Goal: Task Accomplishment & Management: Use online tool/utility

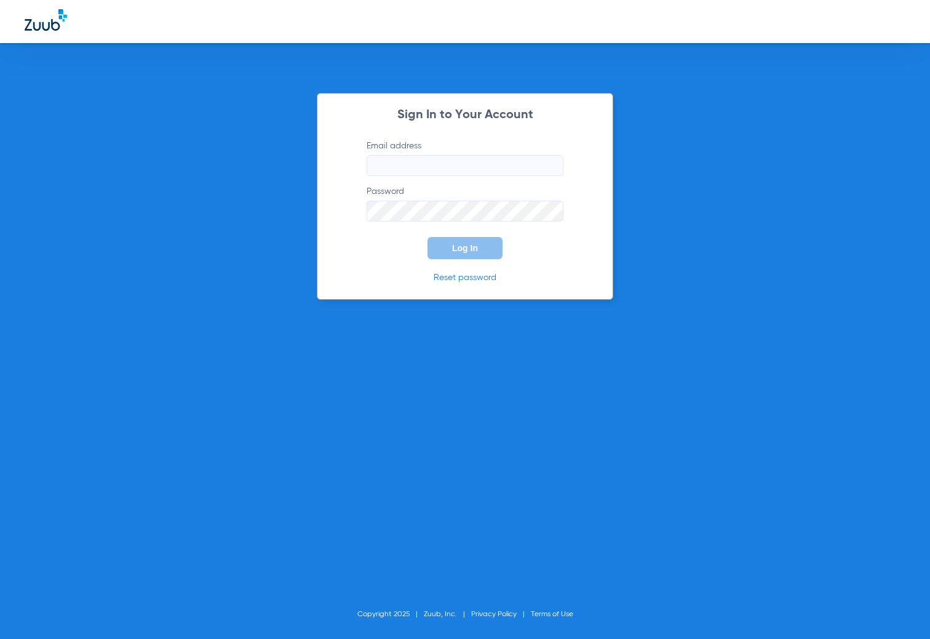
type input "[EMAIL_ADDRESS][DOMAIN_NAME]"
click at [479, 250] on button "Log In" at bounding box center [465, 248] width 75 height 22
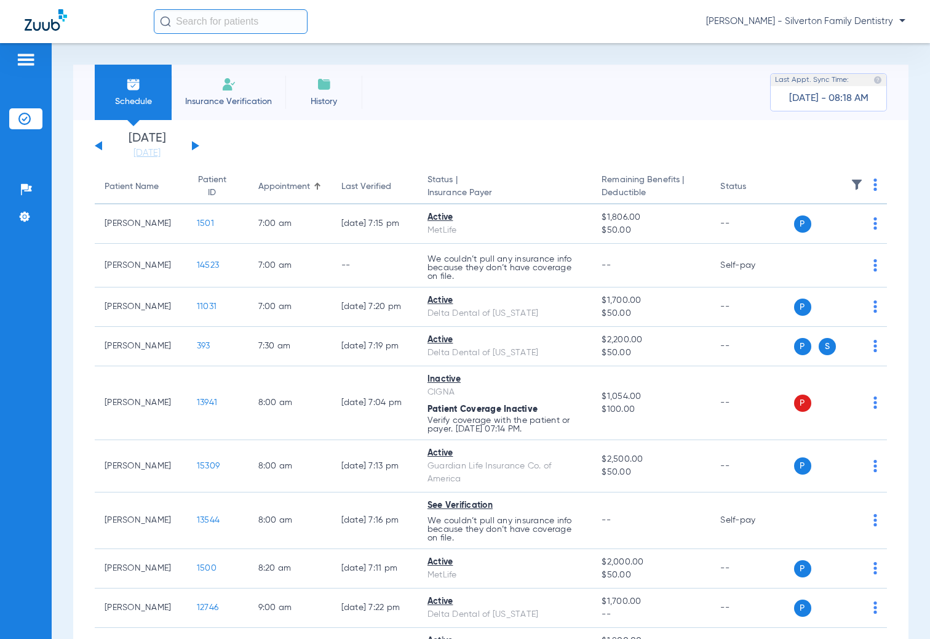
click at [216, 28] on input "text" at bounding box center [231, 21] width 154 height 25
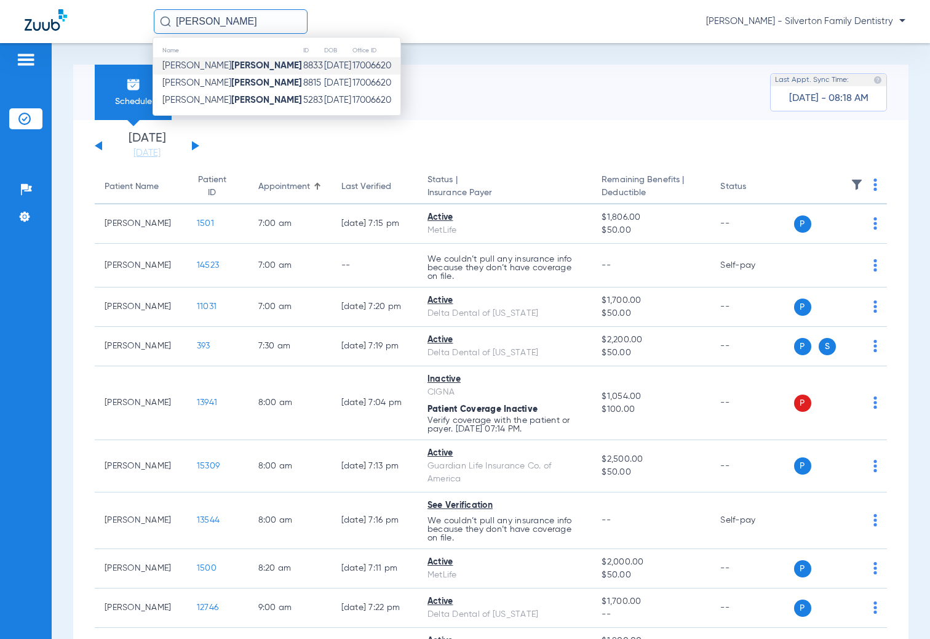
click at [231, 66] on strong "[PERSON_NAME]" at bounding box center [266, 65] width 71 height 9
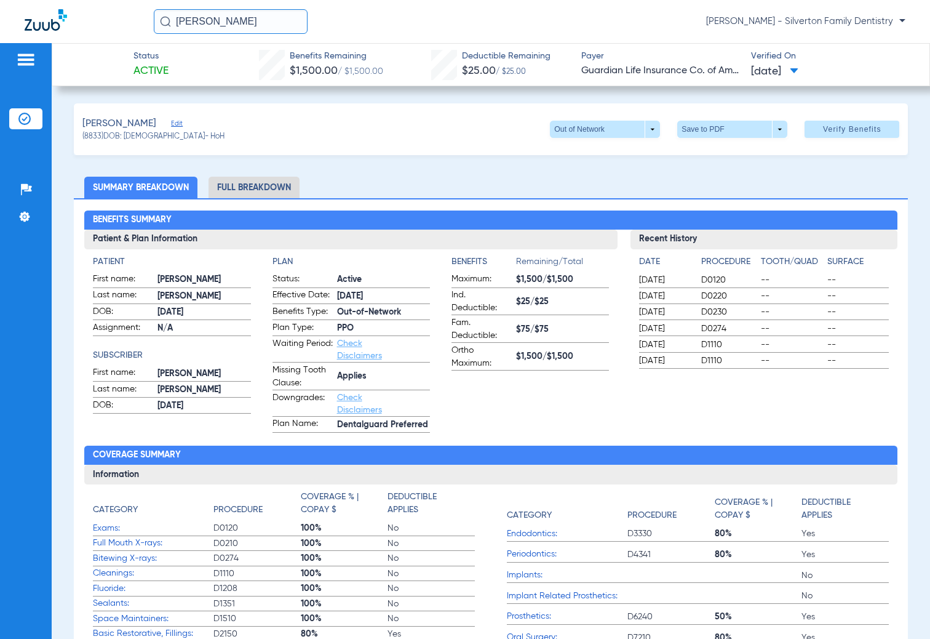
click at [267, 190] on li "Full Breakdown" at bounding box center [254, 188] width 91 height 22
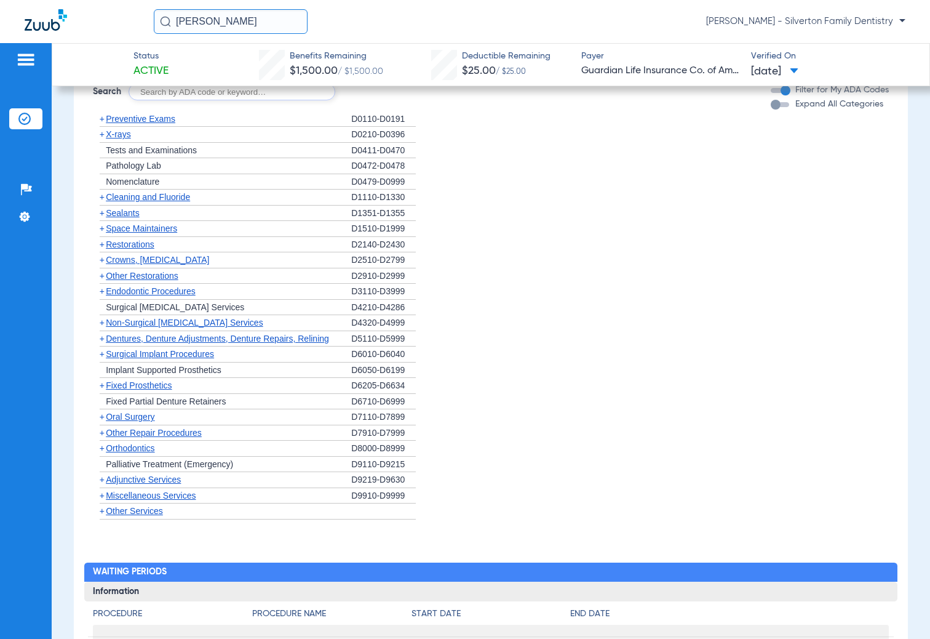
scroll to position [1723, 0]
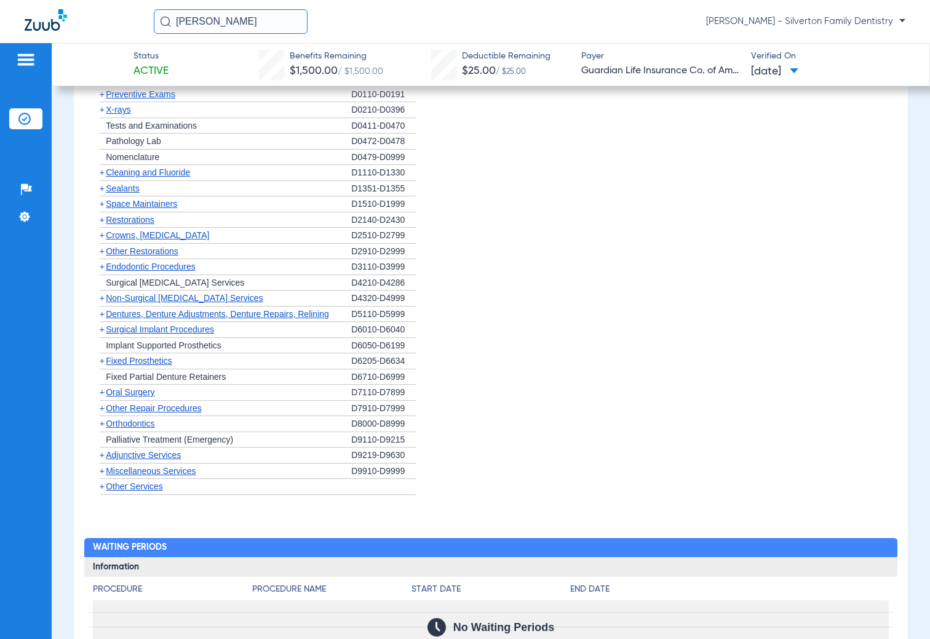
click at [146, 421] on span "Orthodontics" at bounding box center [130, 423] width 49 height 10
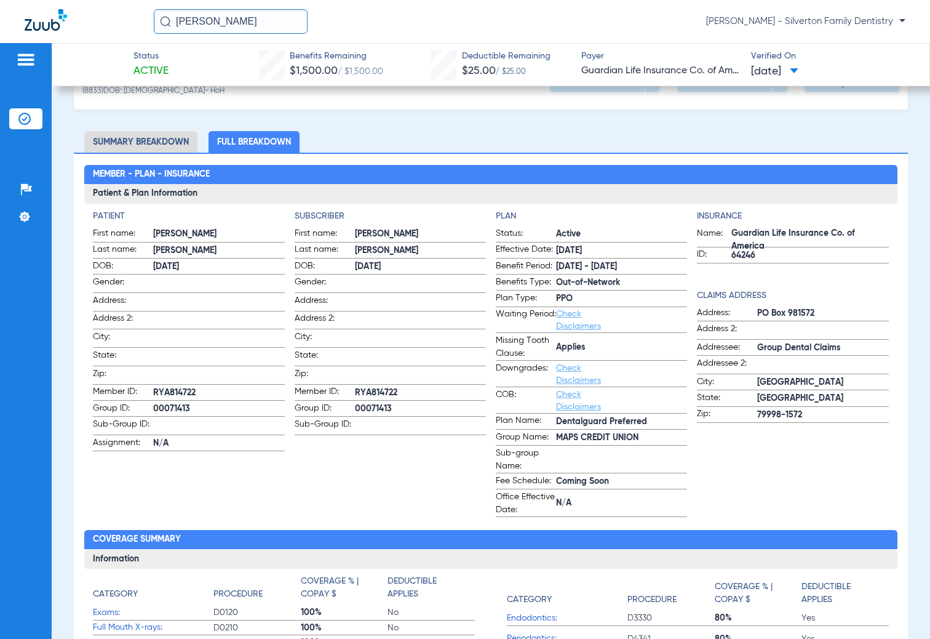
scroll to position [0, 0]
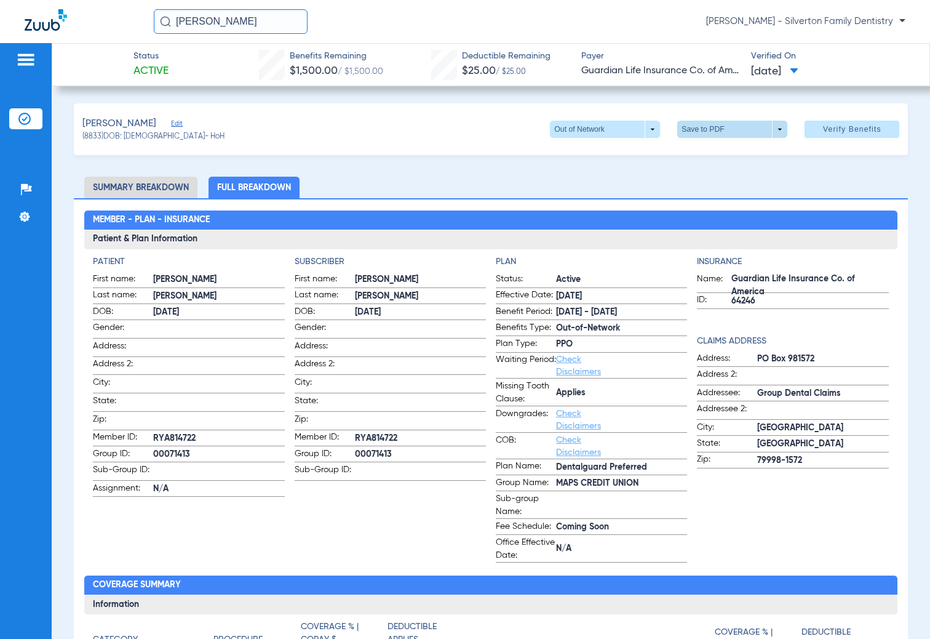
click at [745, 129] on span at bounding box center [733, 129] width 110 height 17
click at [737, 148] on button "insert_drive_file Save to PDF" at bounding box center [716, 154] width 93 height 25
drag, startPoint x: 212, startPoint y: 18, endPoint x: 161, endPoint y: 25, distance: 51.6
click at [164, 26] on div "[PERSON_NAME]" at bounding box center [231, 21] width 154 height 25
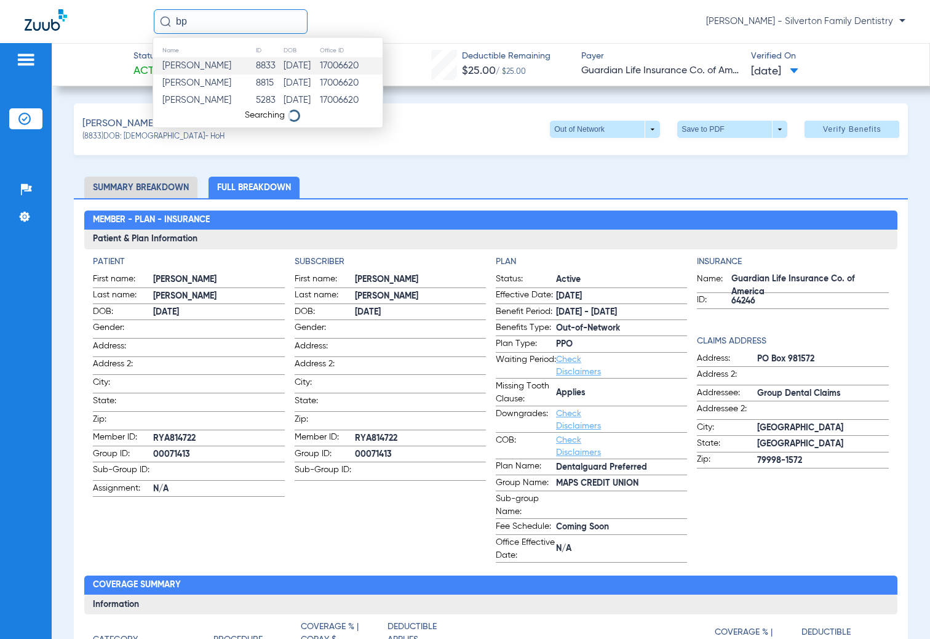
type input "b"
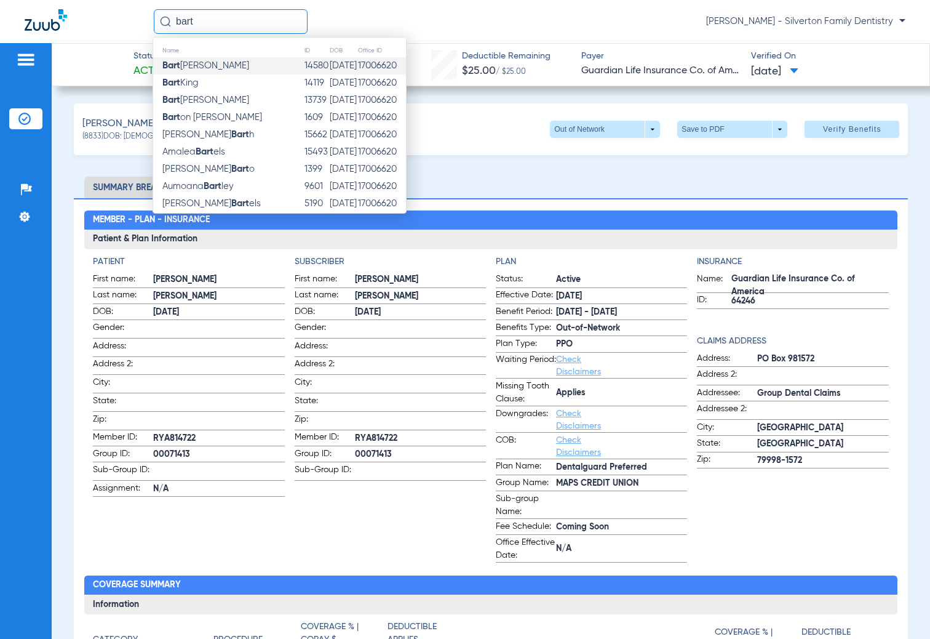
type input "bart"
click at [201, 62] on span "[PERSON_NAME]" at bounding box center [205, 65] width 87 height 9
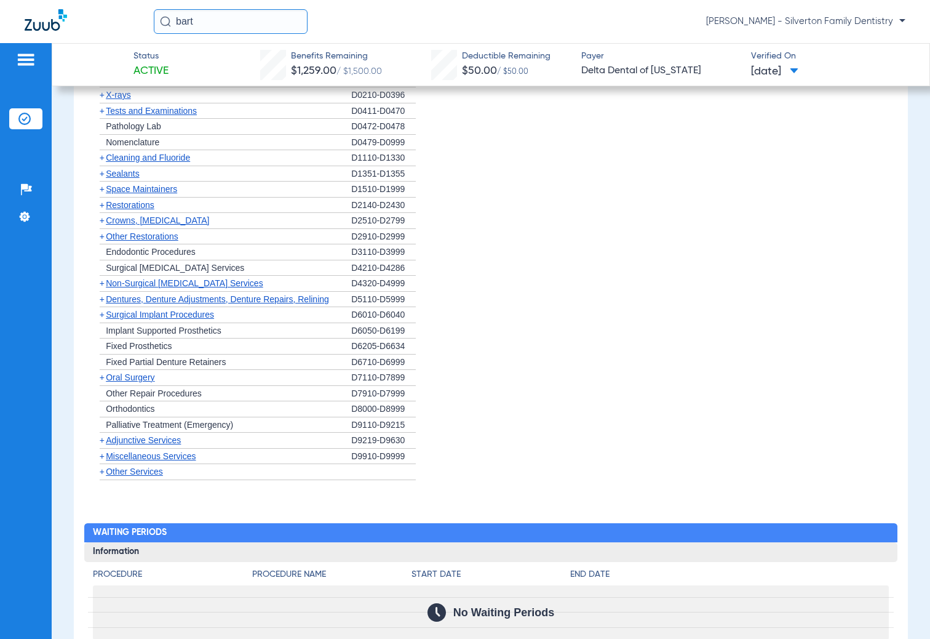
scroll to position [800, 0]
click at [151, 456] on span "Miscellaneous Services" at bounding box center [151, 455] width 90 height 10
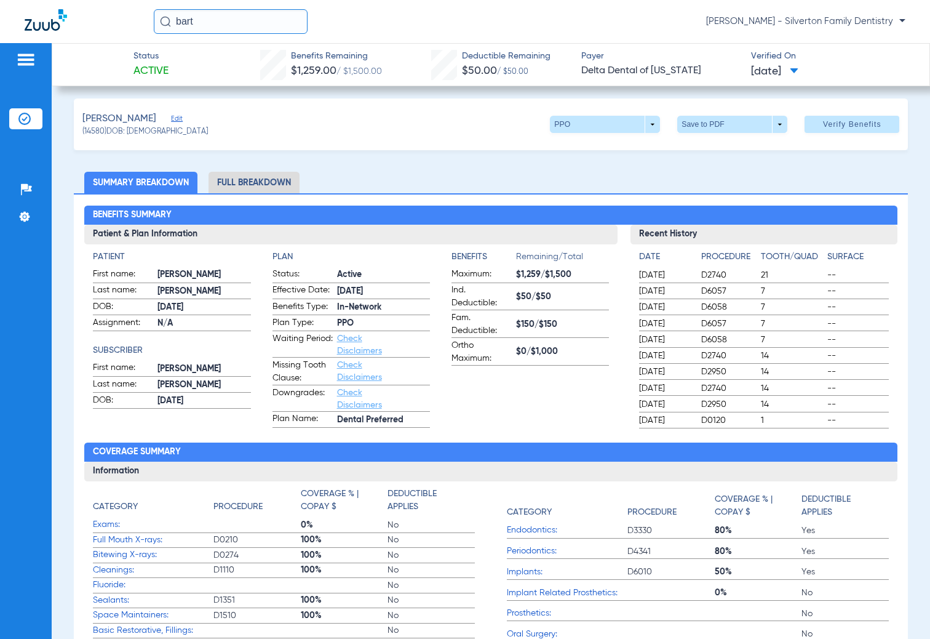
scroll to position [0, 0]
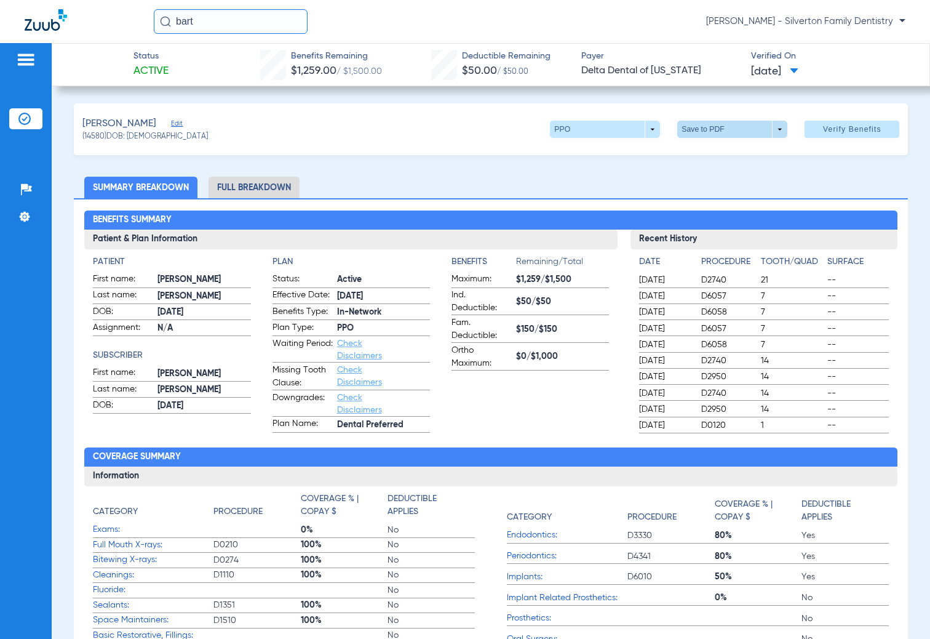
click at [697, 133] on span at bounding box center [733, 129] width 110 height 17
click at [706, 154] on span "Save to PDF" at bounding box center [728, 154] width 49 height 9
